Goal: Information Seeking & Learning: Learn about a topic

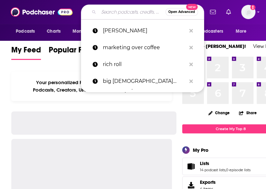
click at [114, 9] on input "Search podcasts, credits, & more..." at bounding box center [132, 12] width 67 height 10
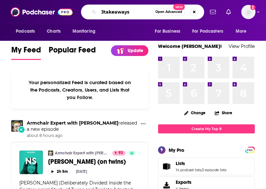
type input "3takeaways"
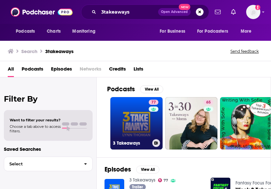
click at [130, 129] on link "77 3 Takeaways" at bounding box center [136, 123] width 52 height 52
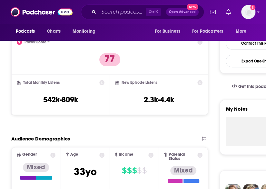
scroll to position [164, 0]
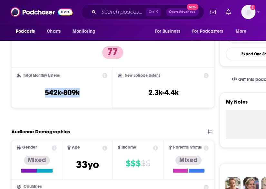
drag, startPoint x: 82, startPoint y: 95, endPoint x: 39, endPoint y: 92, distance: 43.1
click at [39, 92] on div "Total Monthly Listens 542k-809k" at bounding box center [62, 88] width 91 height 30
copy h3 "542k-809k"
